Goal: Task Accomplishment & Management: Use online tool/utility

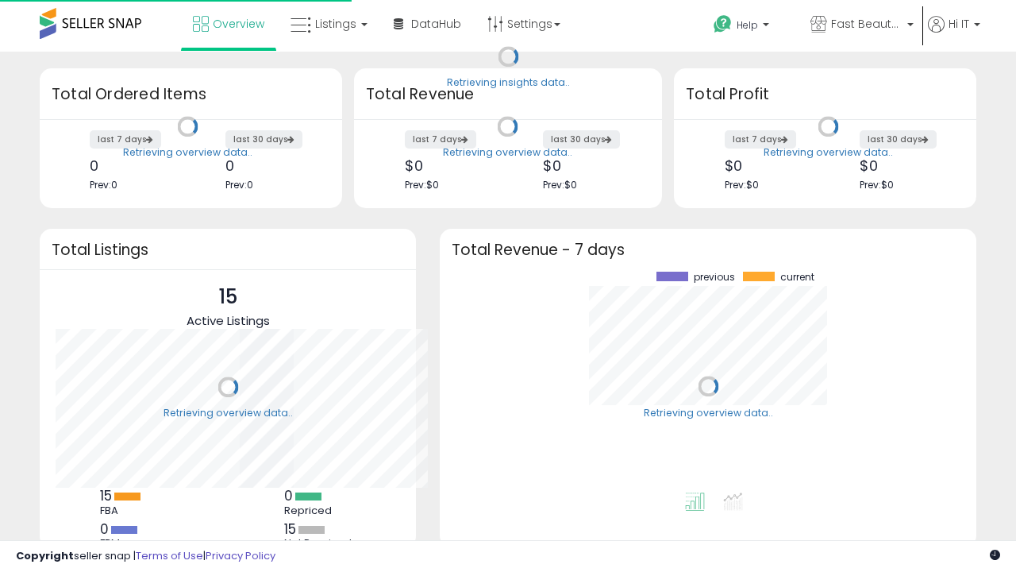
scroll to position [221, 505]
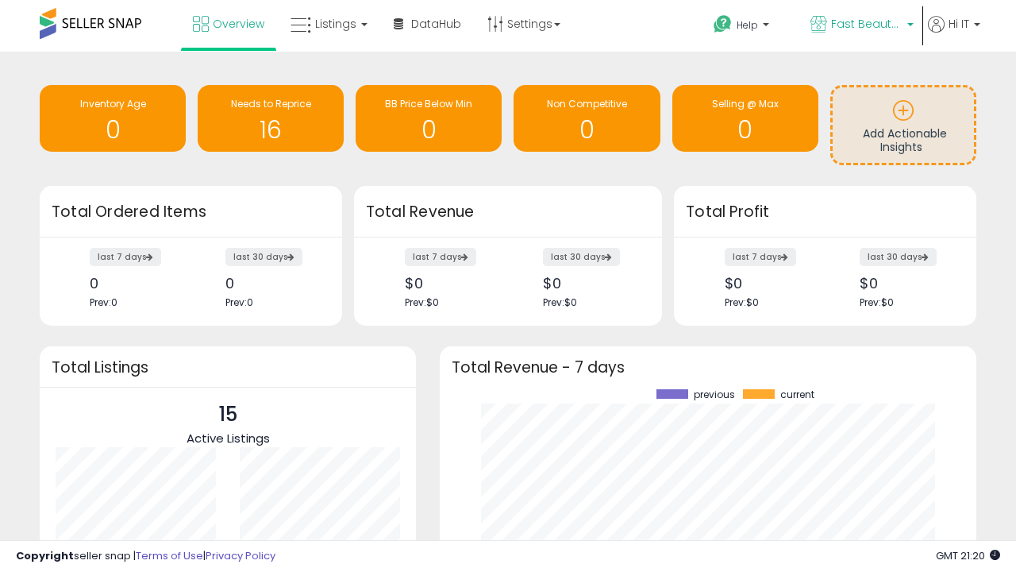
click at [861, 25] on span "Fast Beauty ([GEOGRAPHIC_DATA])" at bounding box center [866, 24] width 71 height 16
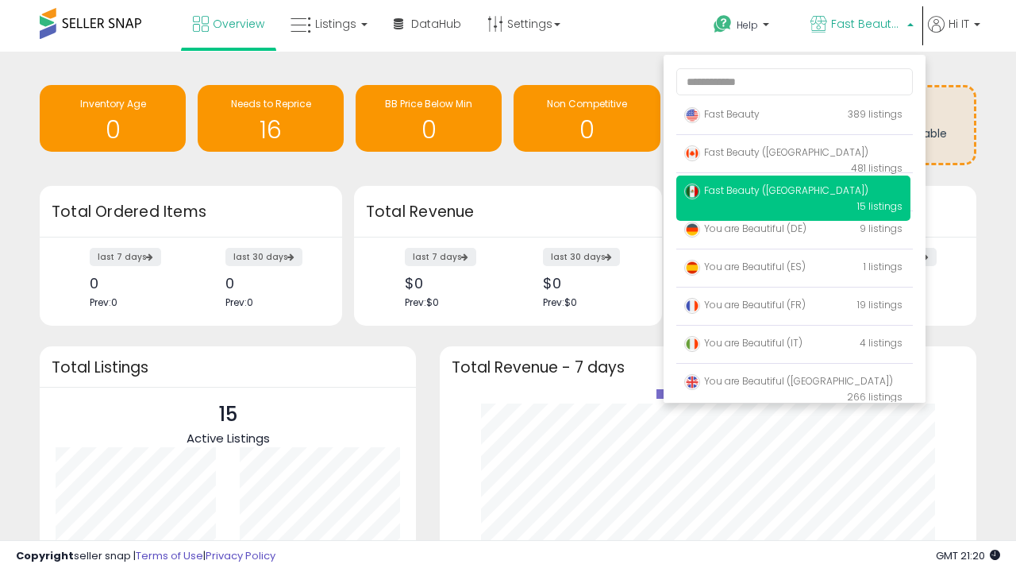
click at [793, 117] on p "Fast Beauty 389 listings" at bounding box center [793, 115] width 234 height 32
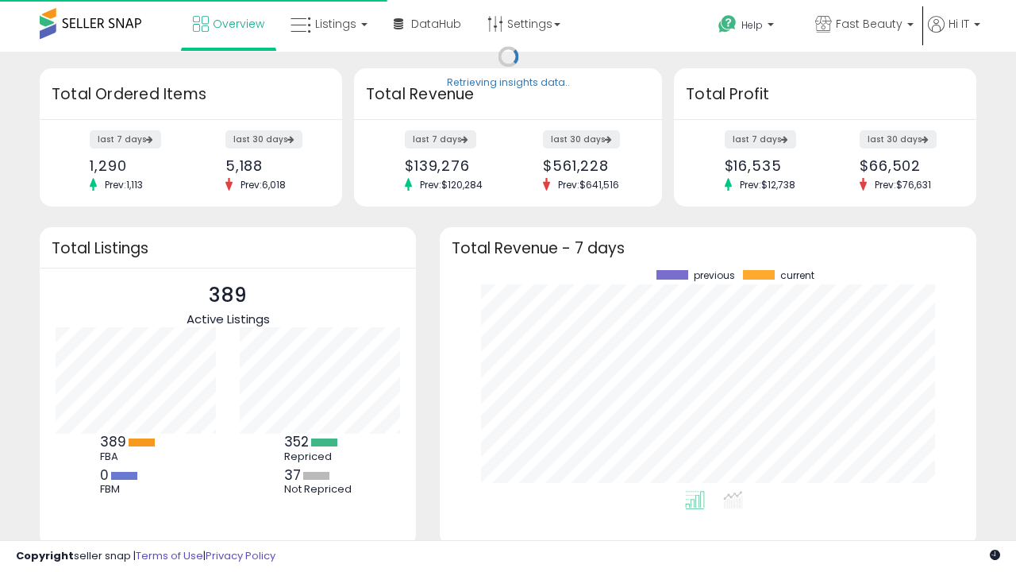
scroll to position [221, 505]
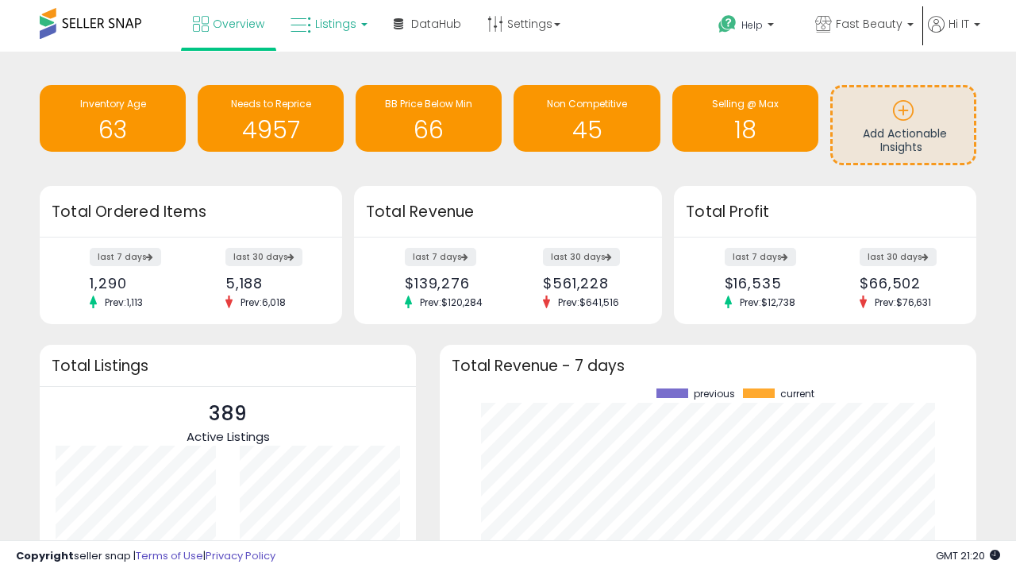
click at [327, 24] on span "Listings" at bounding box center [335, 24] width 41 height 16
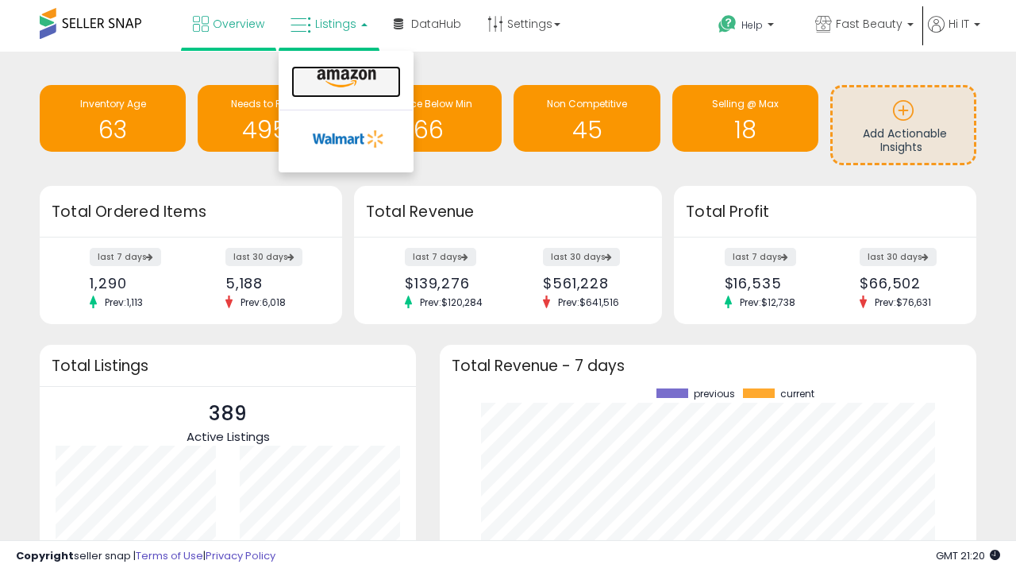
click at [345, 79] on icon at bounding box center [346, 78] width 69 height 21
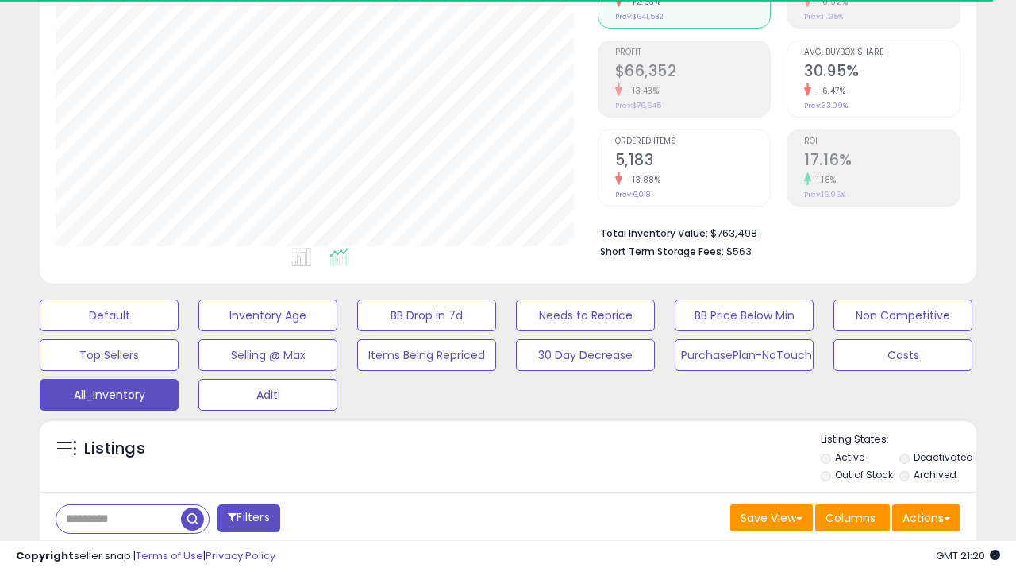
scroll to position [474, 0]
click at [113, 552] on span "Last 30 Days" at bounding box center [115, 560] width 69 height 16
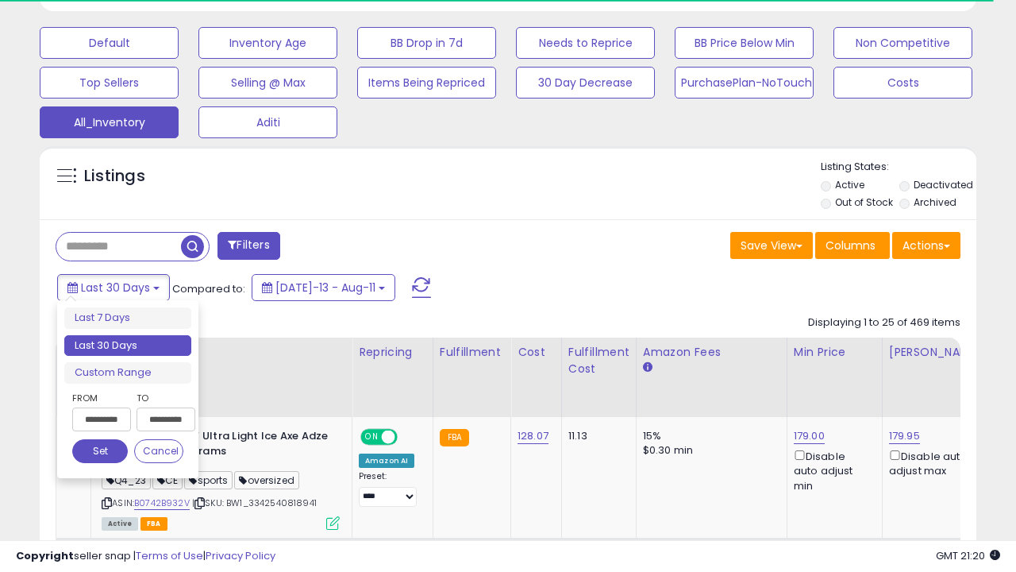
click at [128, 345] on li "Last 30 Days" at bounding box center [127, 345] width 127 height 21
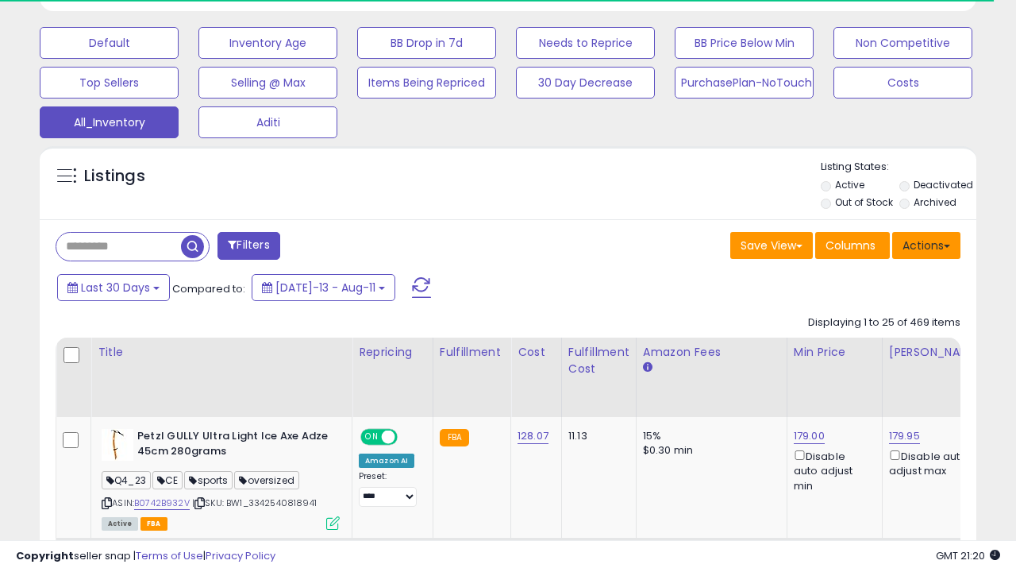
click at [926, 244] on button "Actions" at bounding box center [926, 245] width 68 height 27
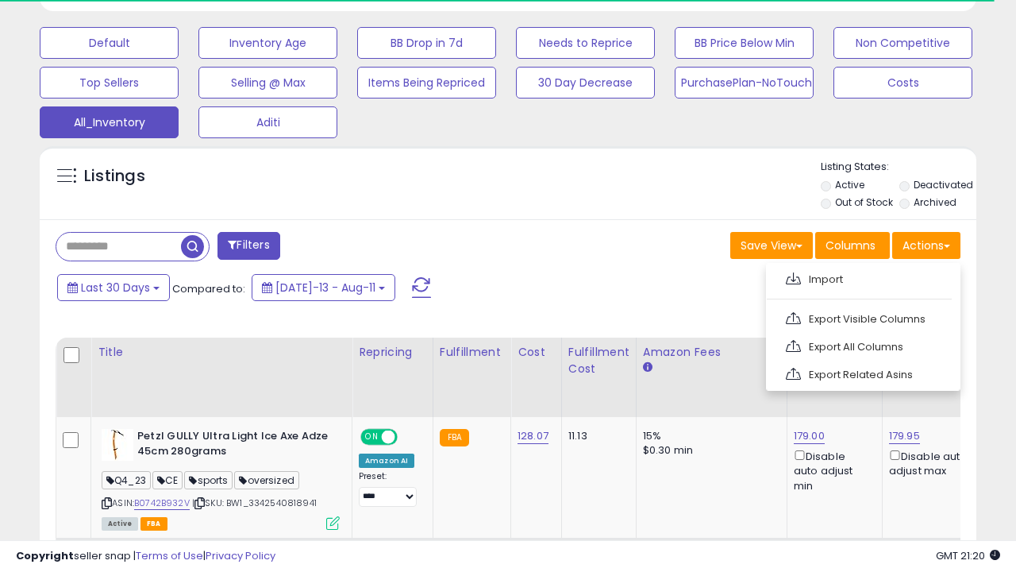
click at [861, 345] on link "Export All Columns" at bounding box center [862, 346] width 174 height 25
